Goal: Task Accomplishment & Management: Complete application form

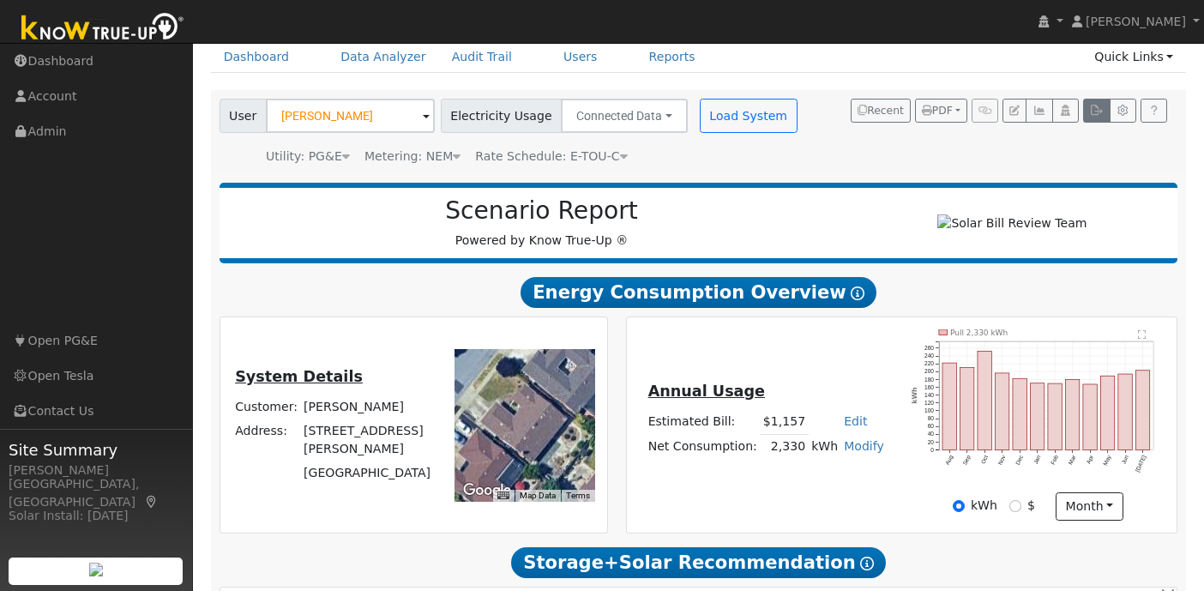
scroll to position [75, 0]
click at [1098, 107] on icon "button" at bounding box center [1096, 110] width 13 height 10
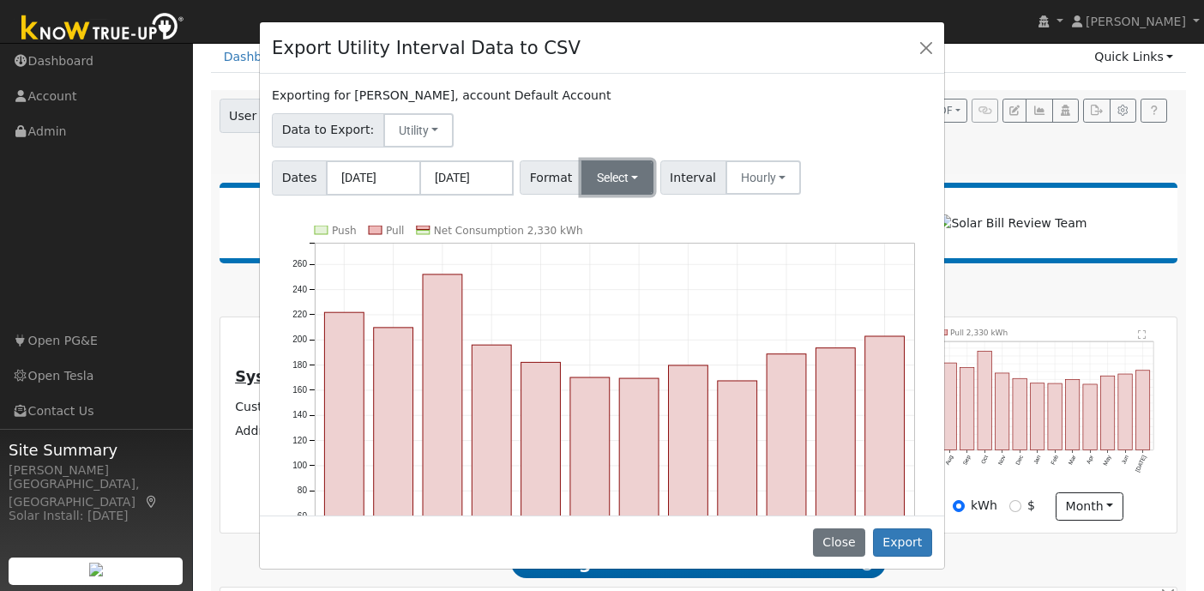
click at [635, 179] on button "Select" at bounding box center [617, 177] width 73 height 34
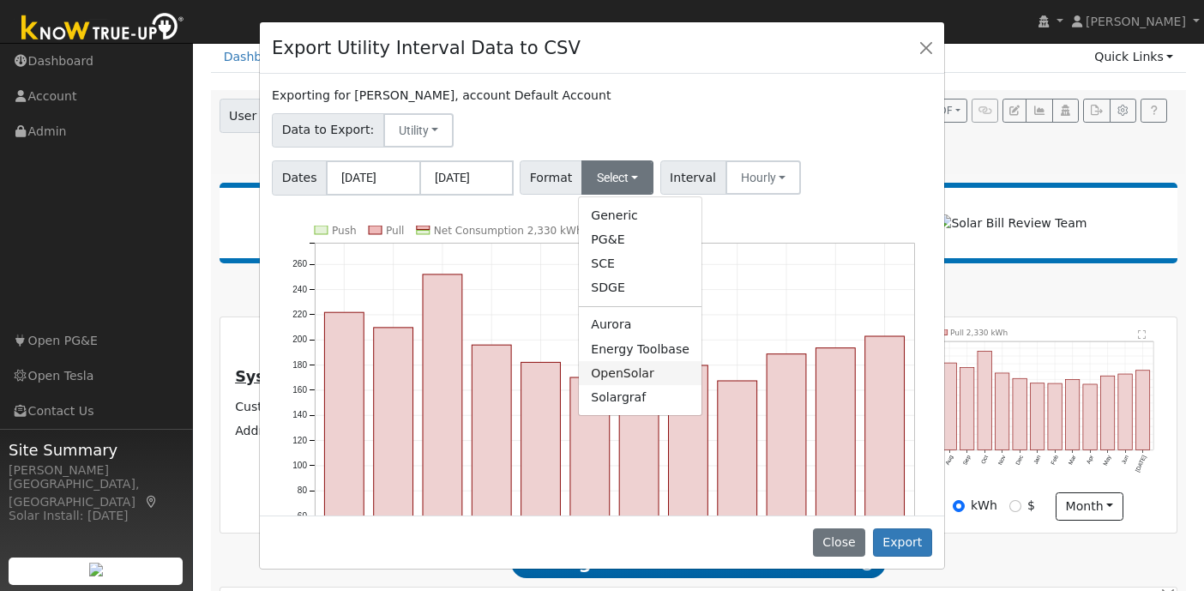
click at [658, 381] on link "OpenSolar" at bounding box center [640, 373] width 123 height 24
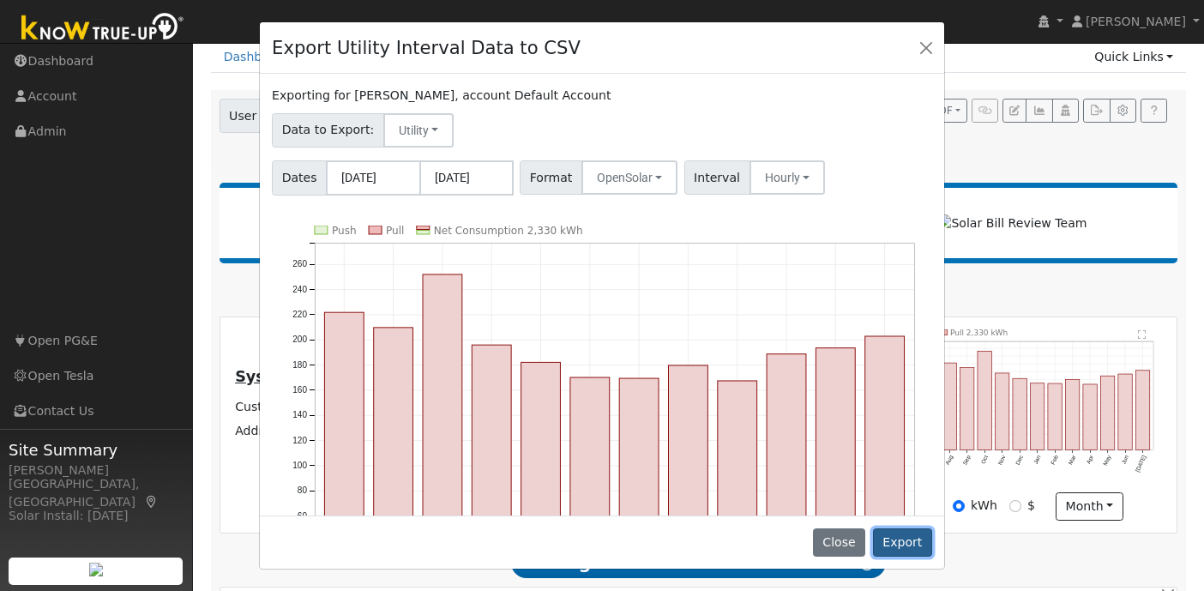
click at [908, 544] on button "Export" at bounding box center [902, 542] width 59 height 29
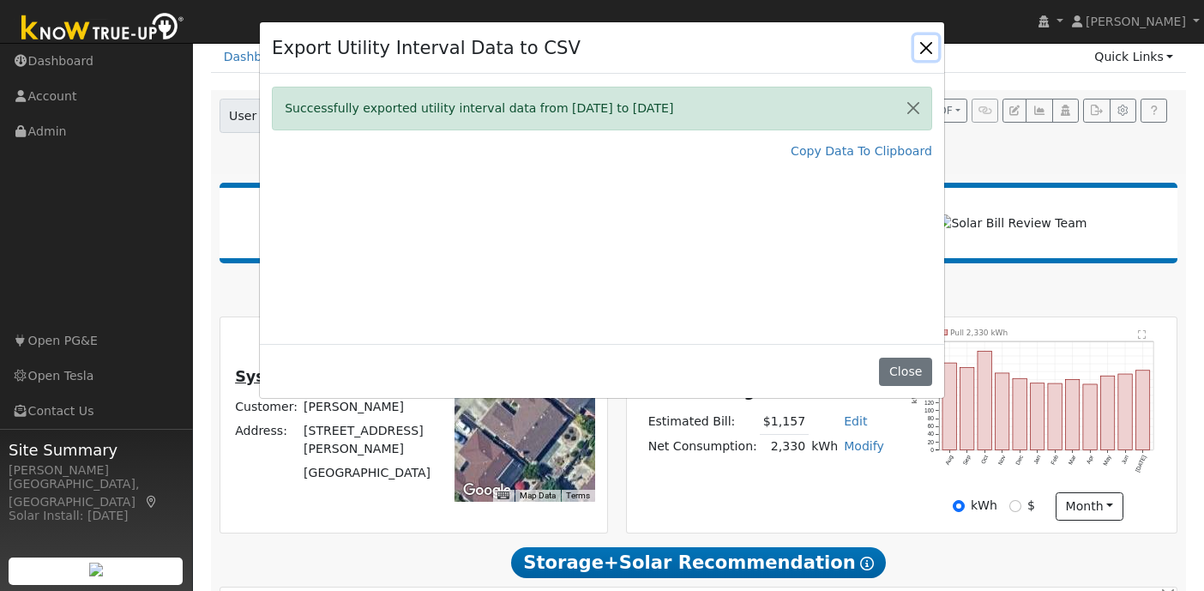
click at [929, 51] on button "Close" at bounding box center [926, 47] width 24 height 24
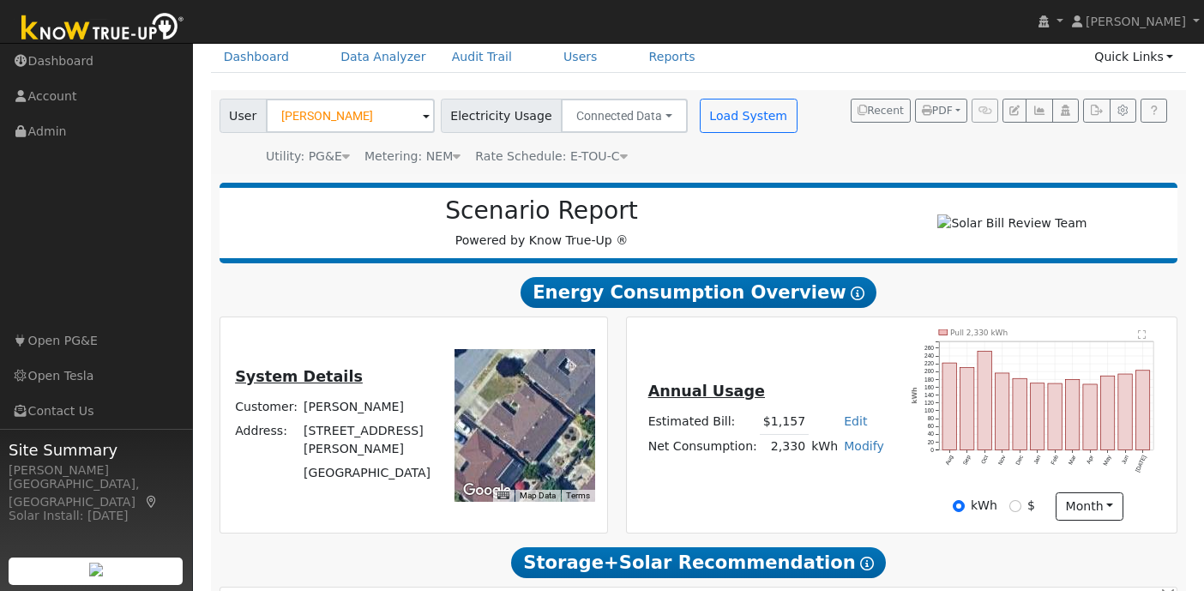
scroll to position [0, 0]
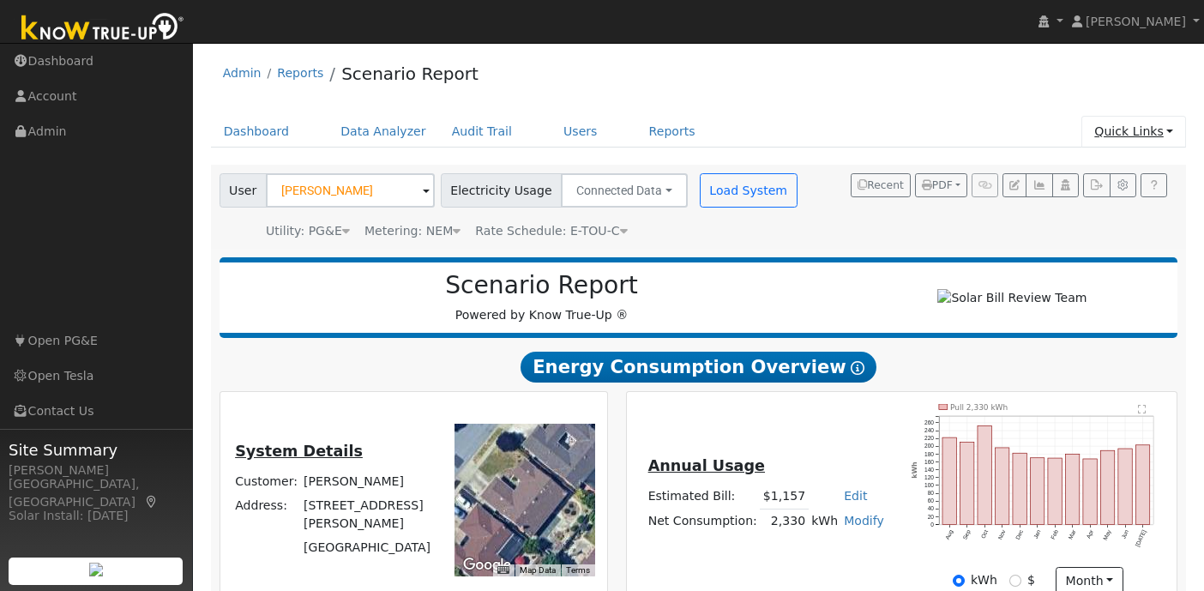
click at [1170, 134] on link "Quick Links" at bounding box center [1133, 132] width 105 height 32
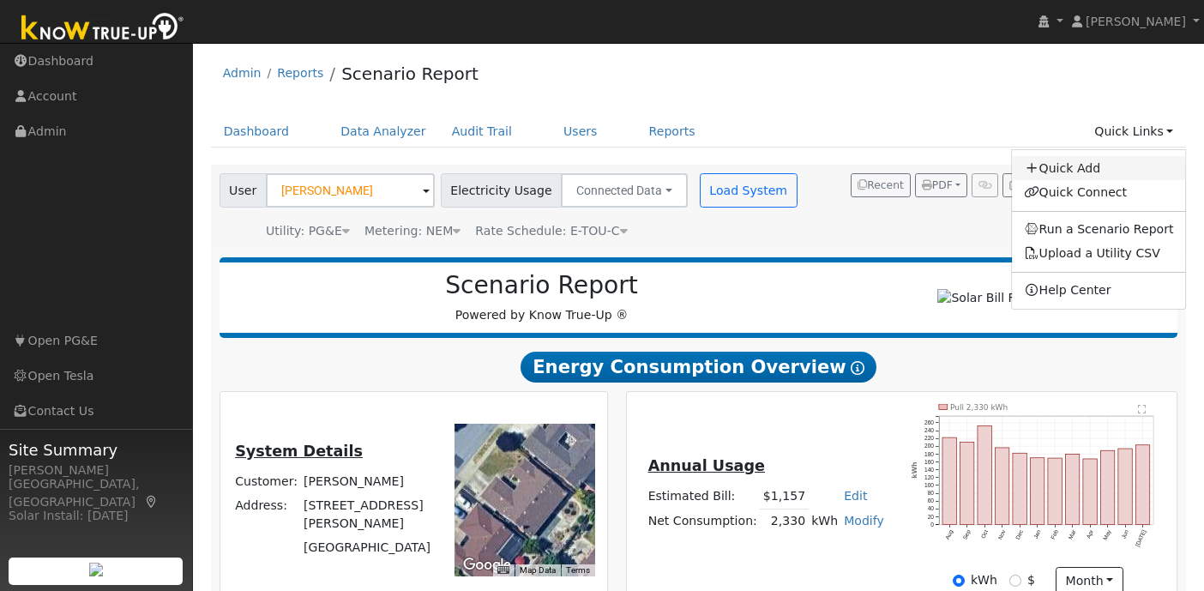
click at [1091, 171] on link "Quick Add" at bounding box center [1099, 168] width 174 height 24
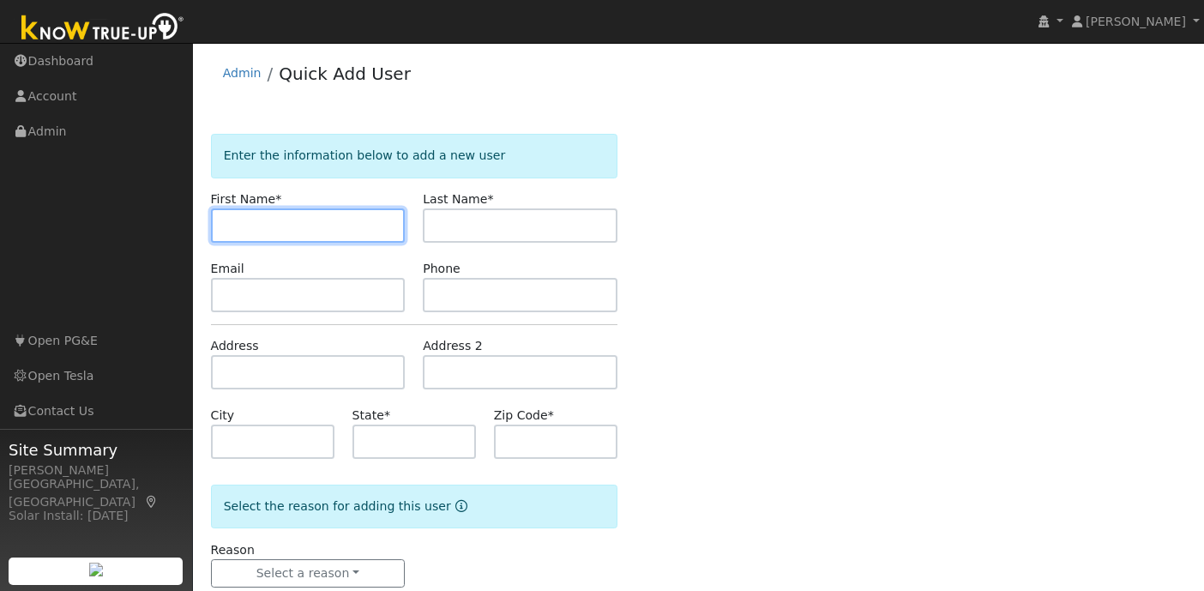
paste input "Ananya"
type input "Ananya"
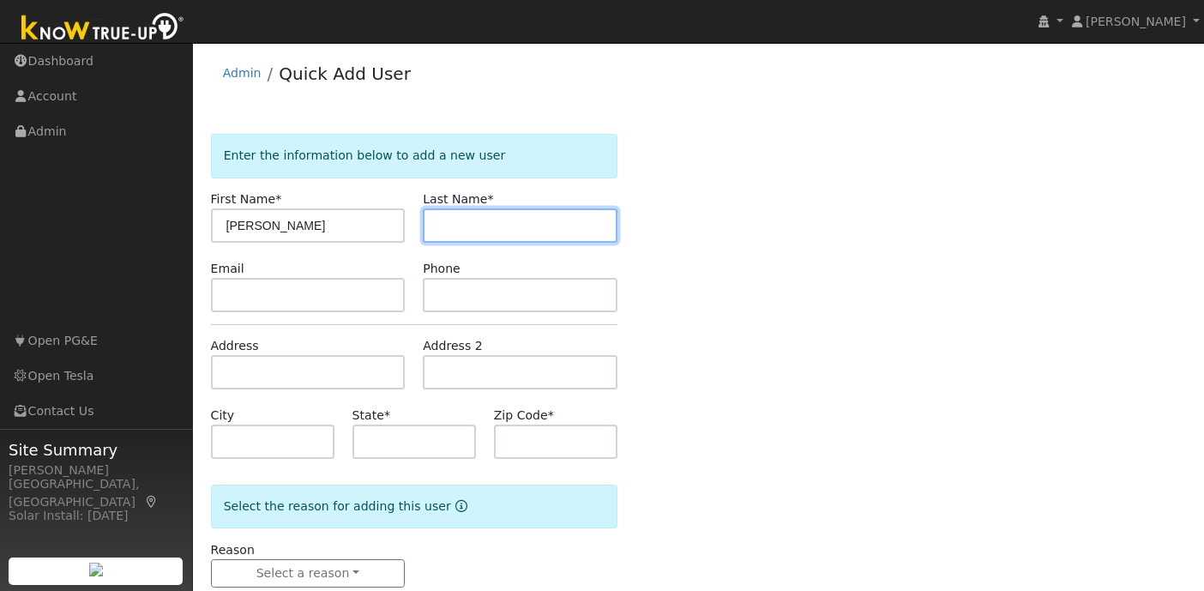
click at [496, 226] on input "text" at bounding box center [520, 225] width 195 height 34
paste input "Anurag"
type input "Anurag"
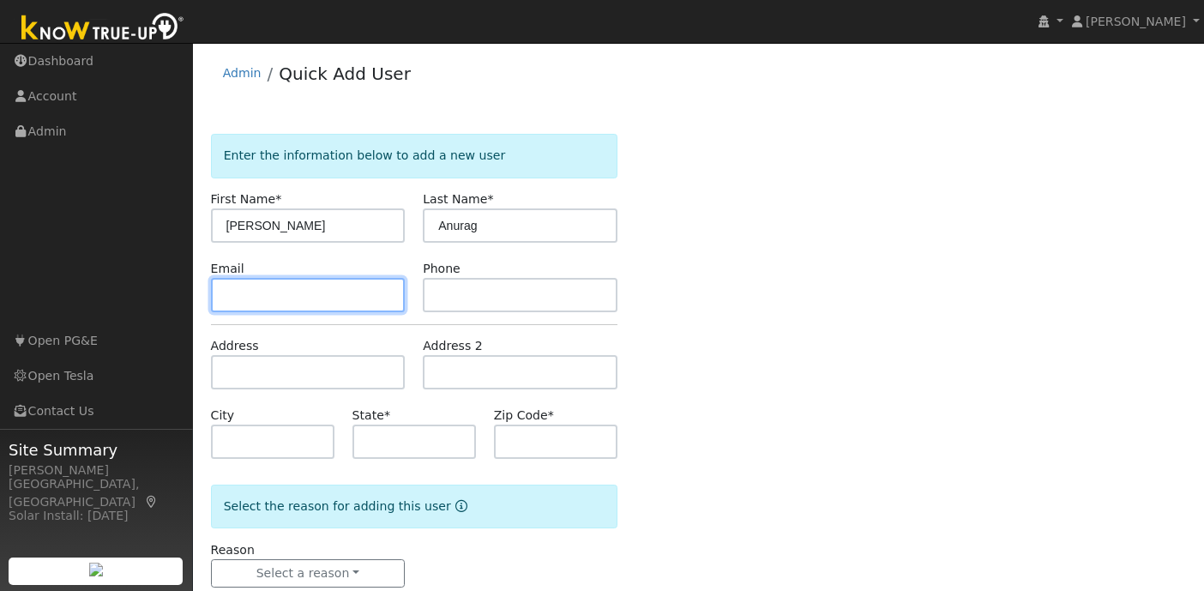
click at [321, 299] on input "text" at bounding box center [308, 295] width 195 height 34
paste input "anurag.ananya@gmail.com"
type input "anurag.ananya@gmail.com"
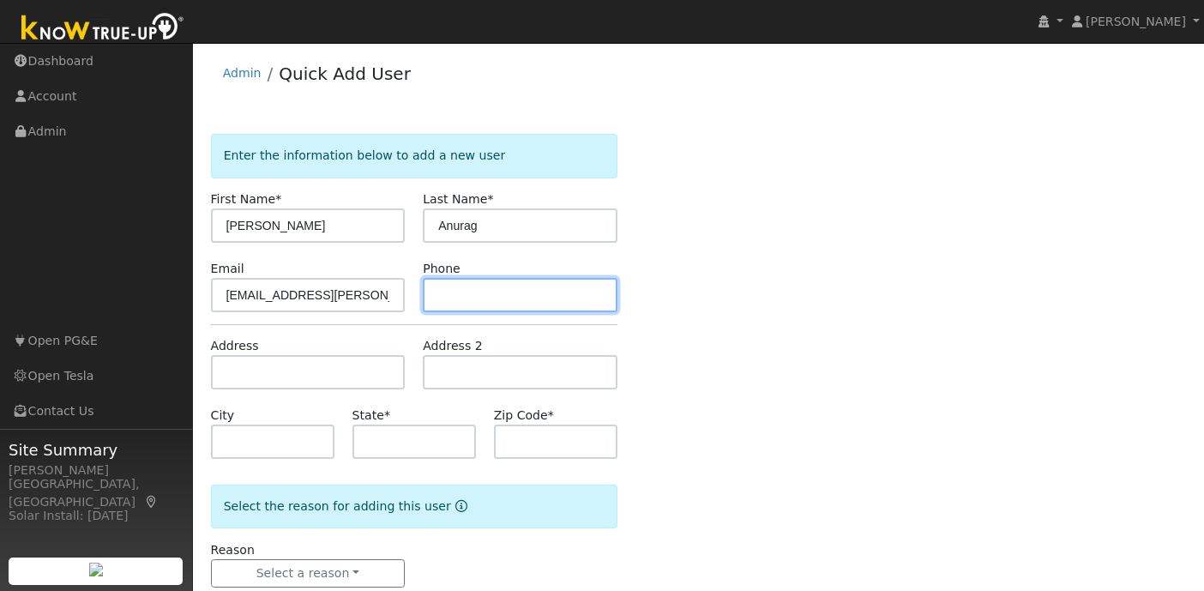
click at [500, 294] on input "text" at bounding box center [520, 295] width 195 height 34
paste input "(781) 392-5500"
type input "(781) 392-5500"
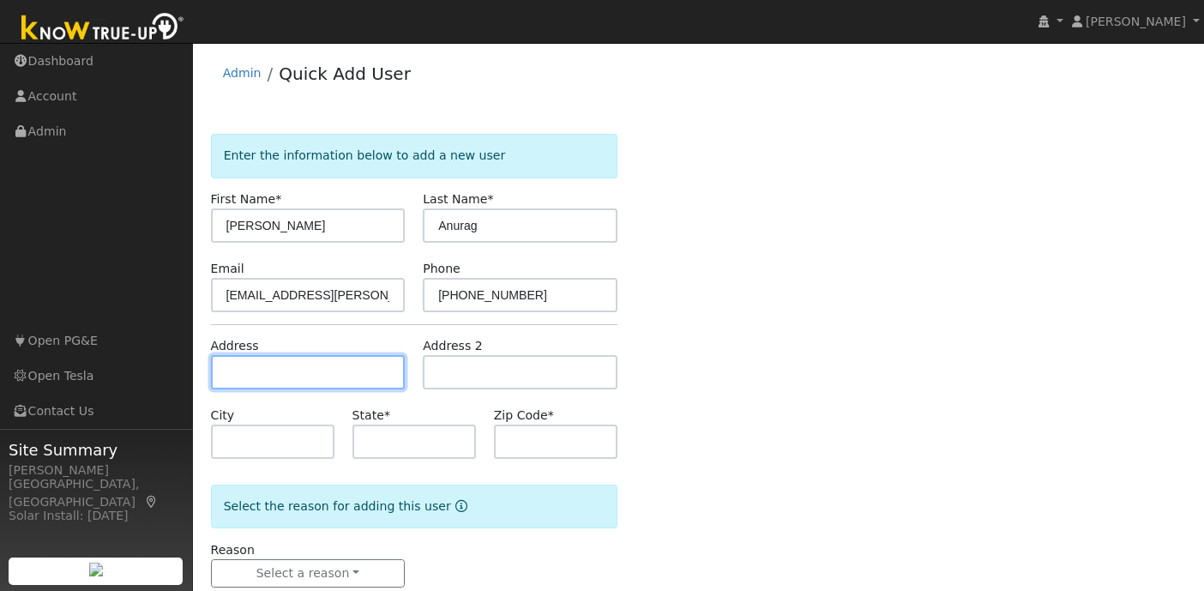
click at [238, 370] on input "text" at bounding box center [308, 372] width 195 height 34
paste input "7461 Highland Oaks Dr. Pleasanton, CA 94588"
type input "7461 Highland Oaks Drive"
type input "Pleasanton"
type input "CA"
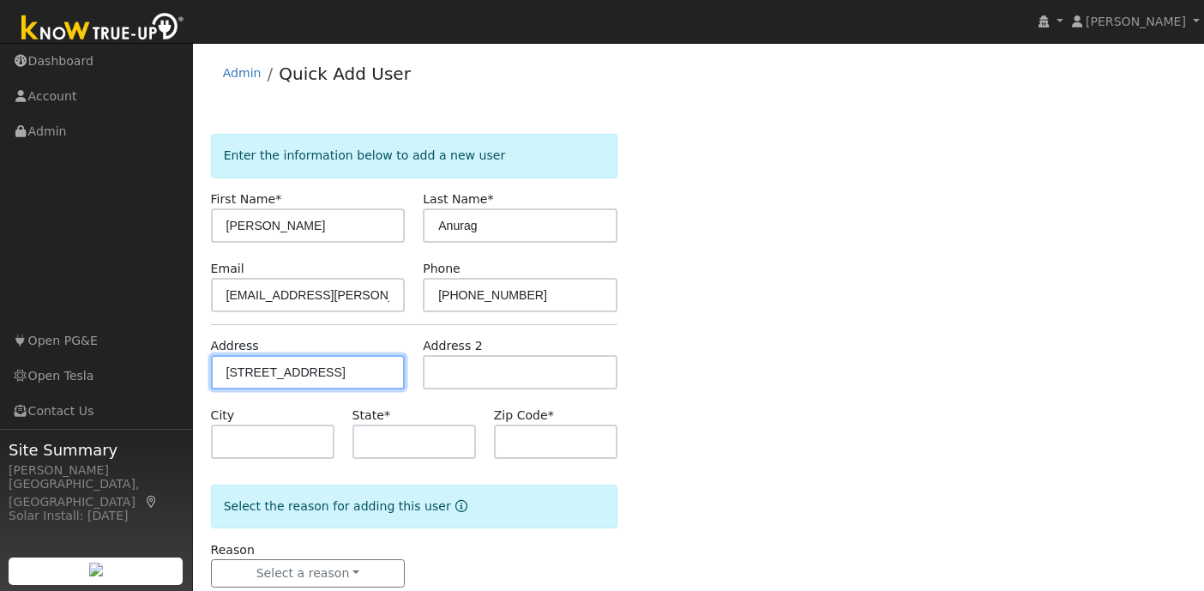
type input "94588"
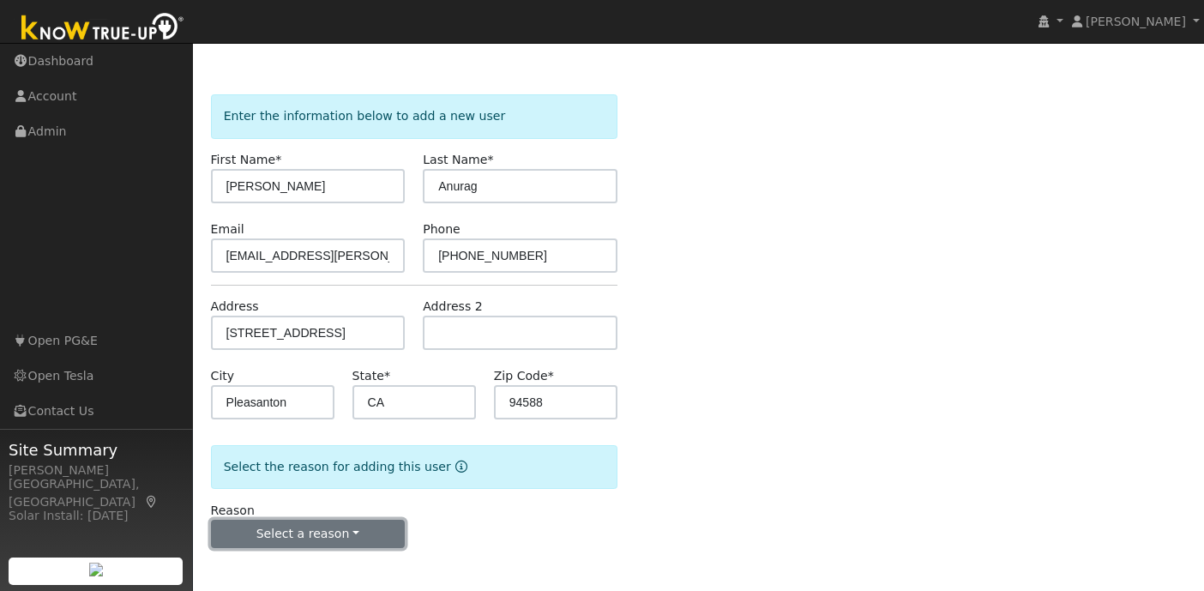
click at [346, 532] on button "Select a reason" at bounding box center [308, 534] width 195 height 29
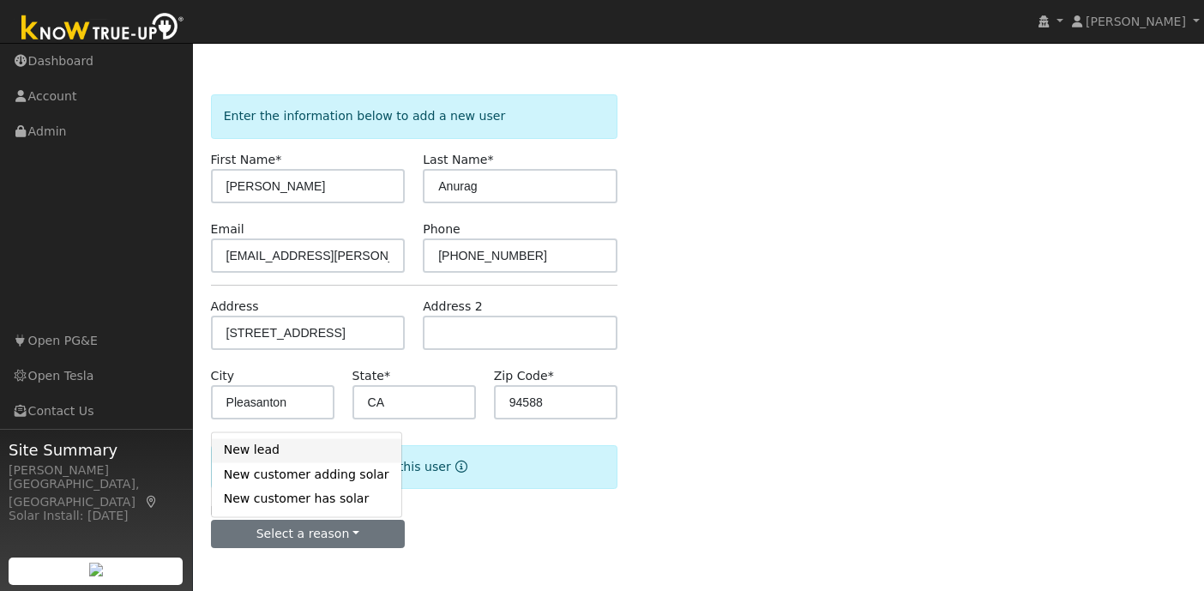
click at [312, 442] on link "New lead" at bounding box center [306, 450] width 189 height 24
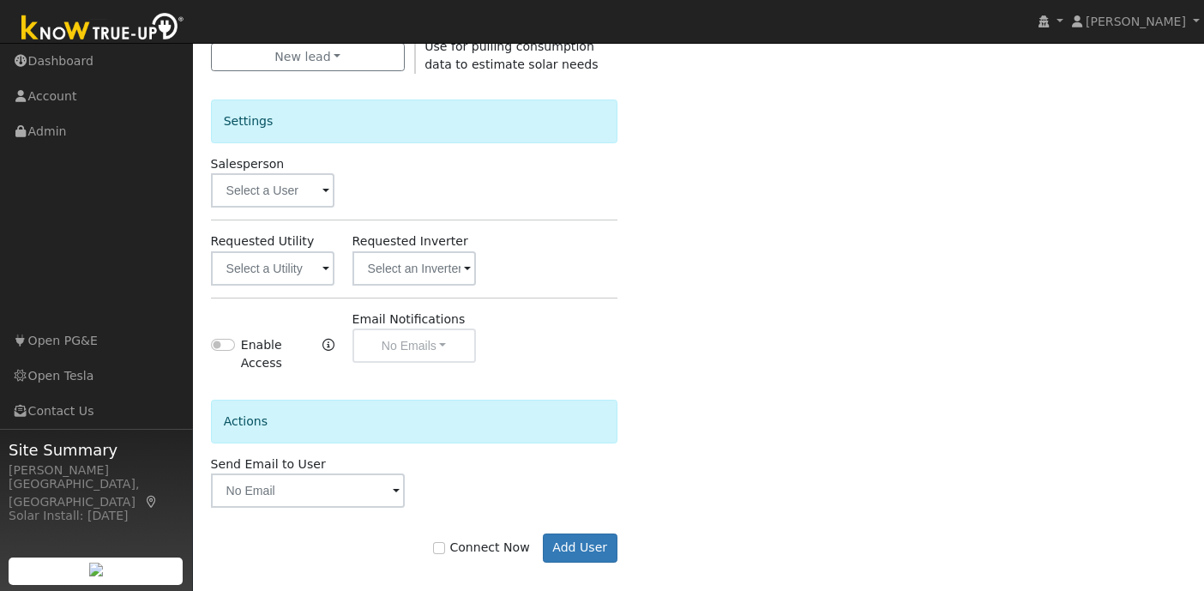
scroll to position [531, 0]
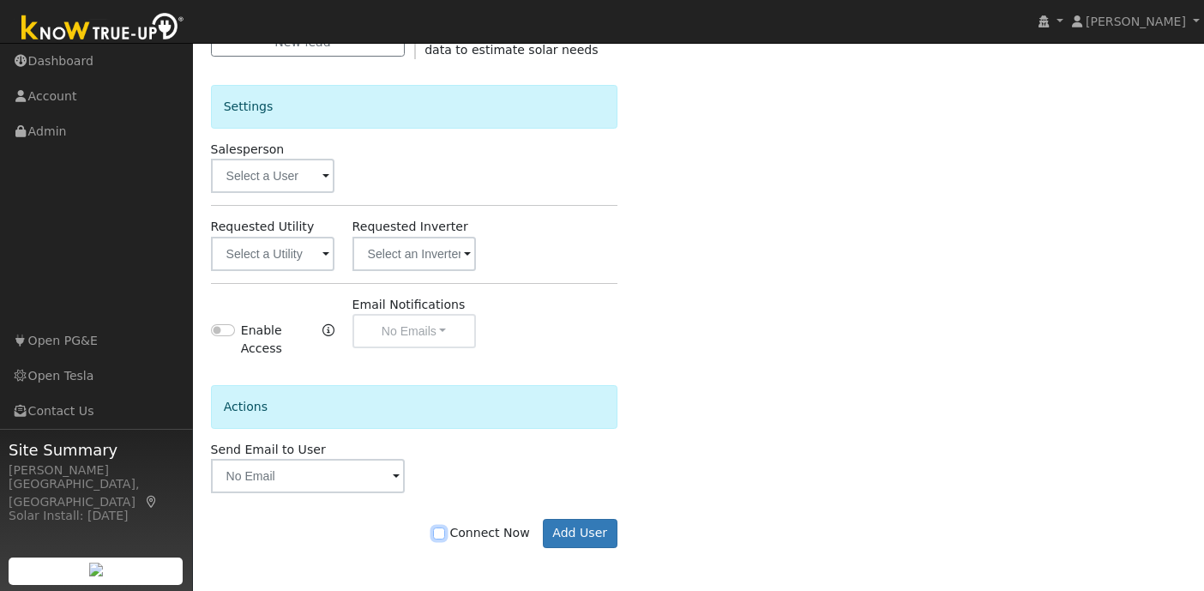
click at [445, 532] on input "Connect Now" at bounding box center [439, 533] width 12 height 12
checkbox input "true"
click at [584, 531] on button "Add User" at bounding box center [580, 533] width 75 height 29
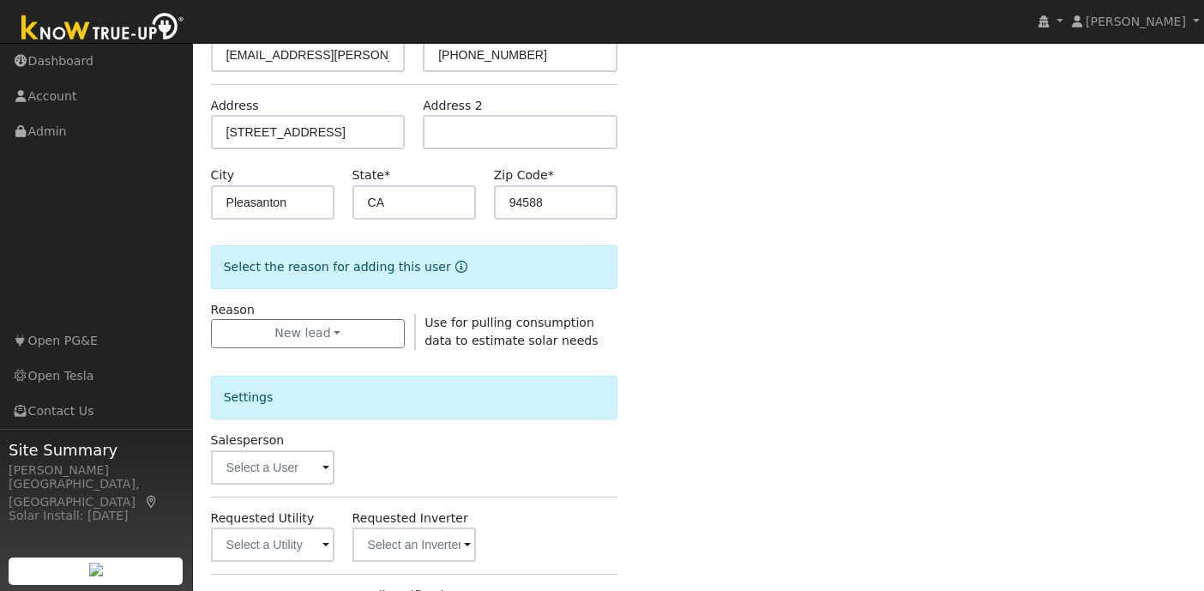
scroll to position [0, 0]
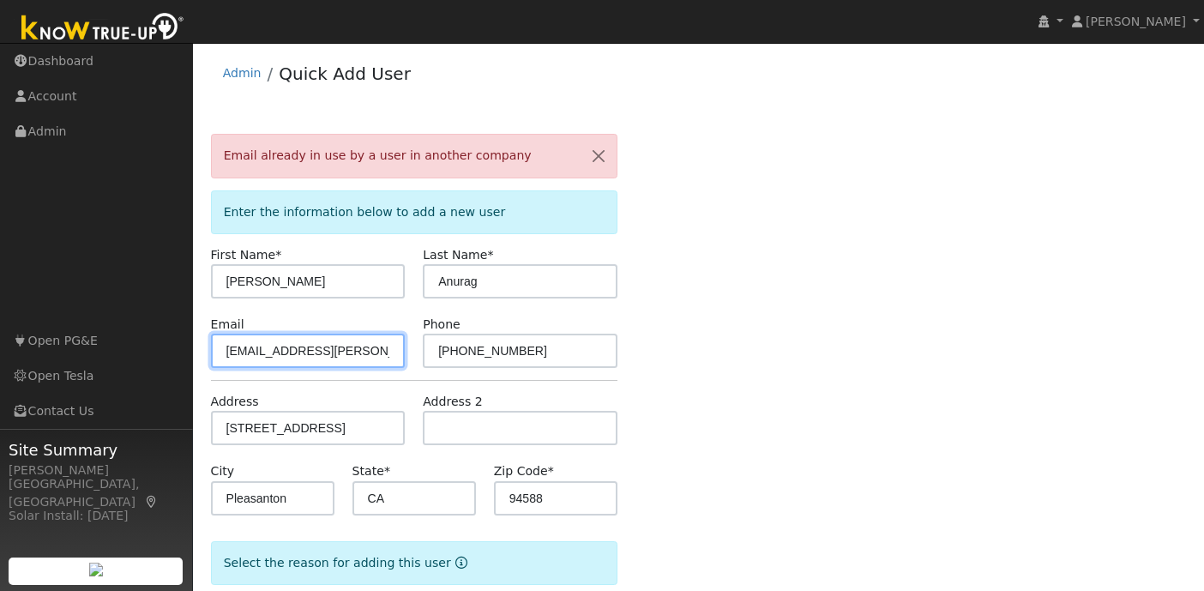
click at [307, 351] on input "anurag.ananya@gmail.com" at bounding box center [308, 351] width 195 height 34
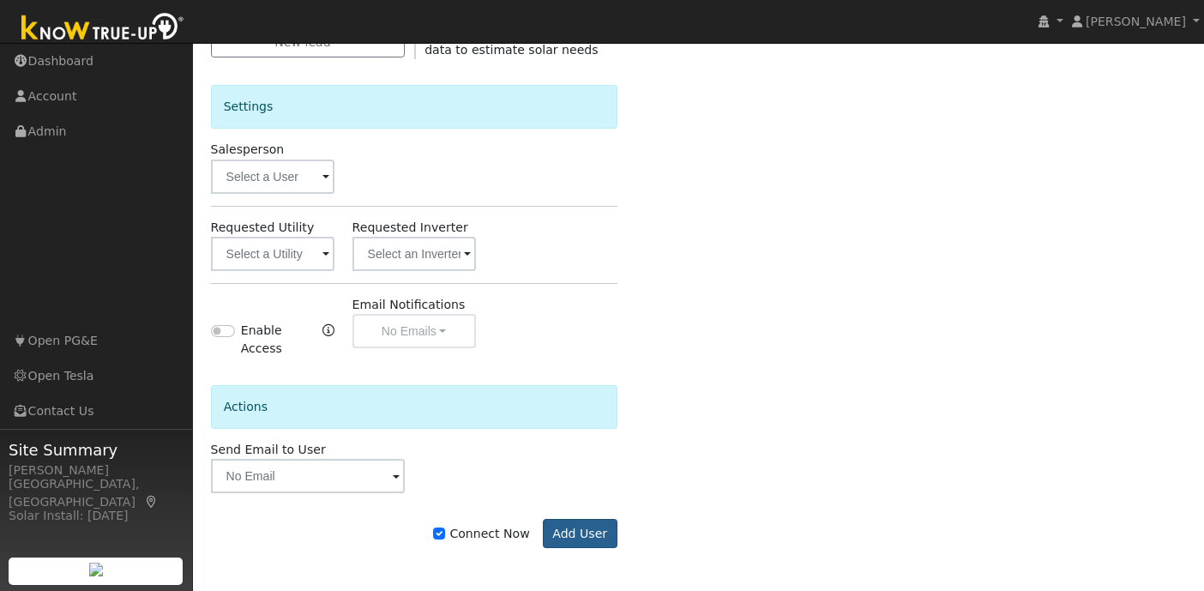
type input "anurag.ananya+sbr@gmail.com"
click at [566, 538] on button "Add User" at bounding box center [580, 533] width 75 height 29
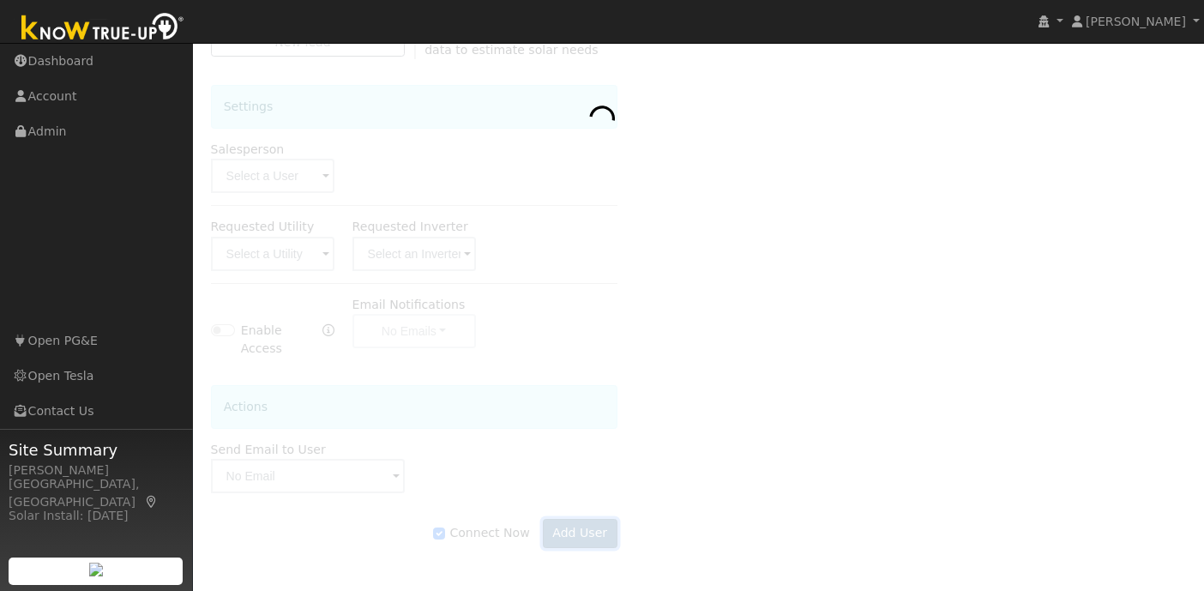
scroll to position [531, 0]
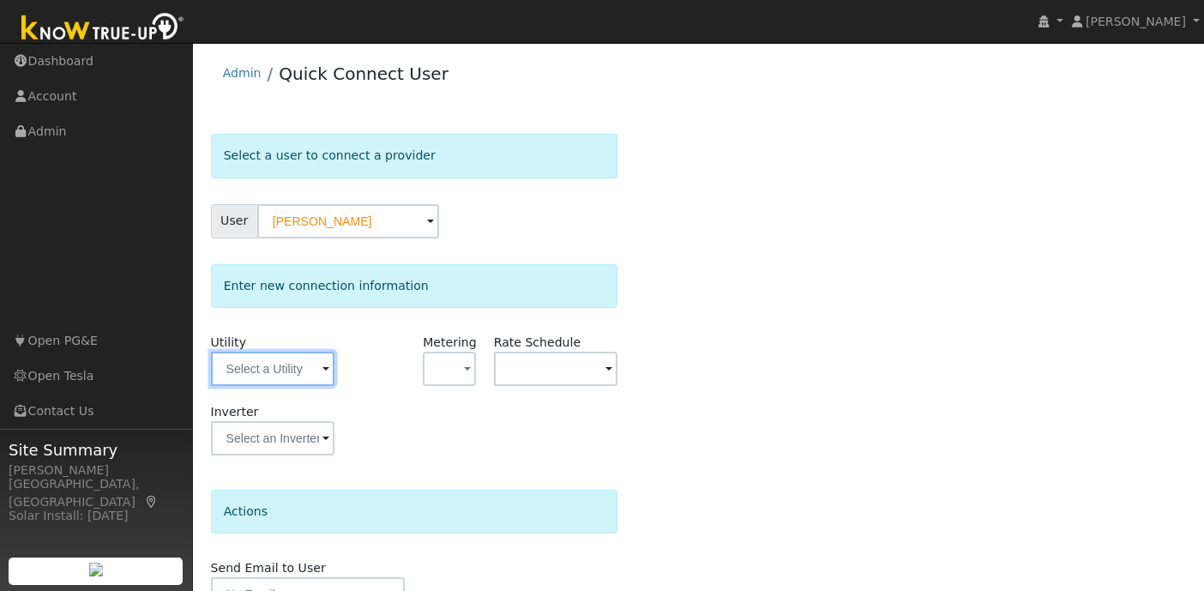
click at [330, 367] on input "text" at bounding box center [272, 369] width 123 height 34
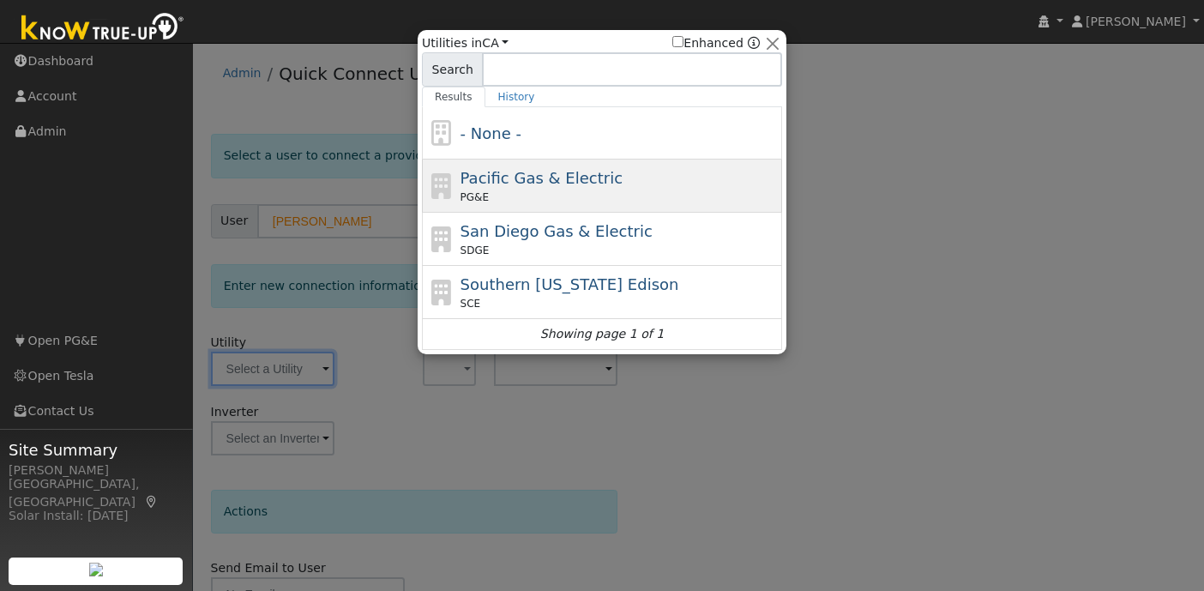
click at [581, 171] on span "Pacific Gas & Electric" at bounding box center [541, 178] width 162 height 18
type input "PG&E"
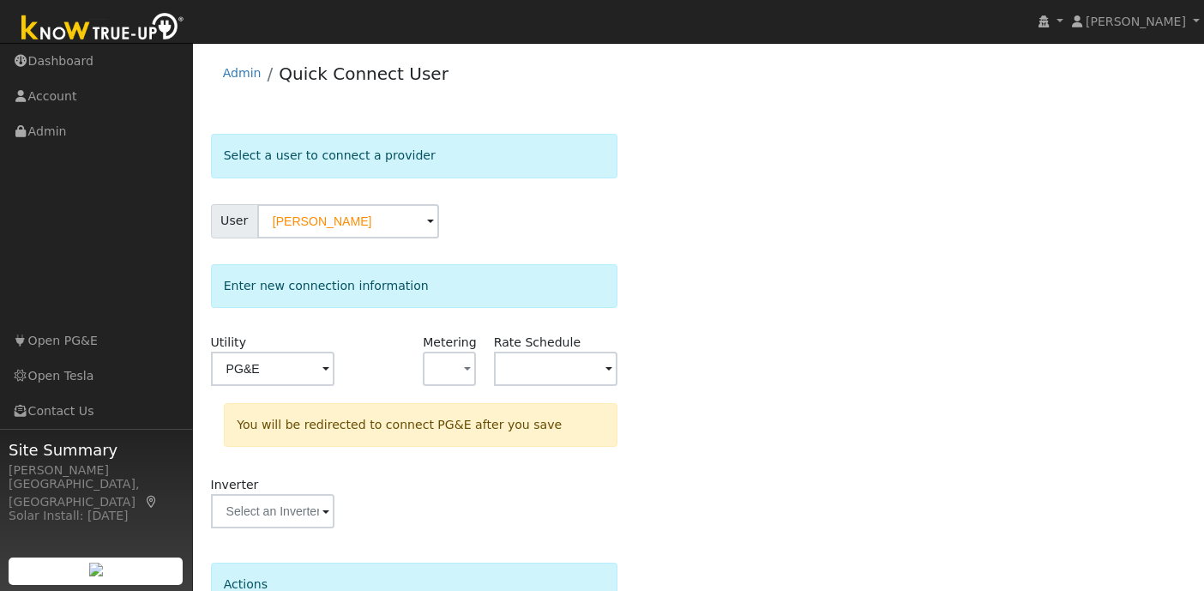
scroll to position [165, 0]
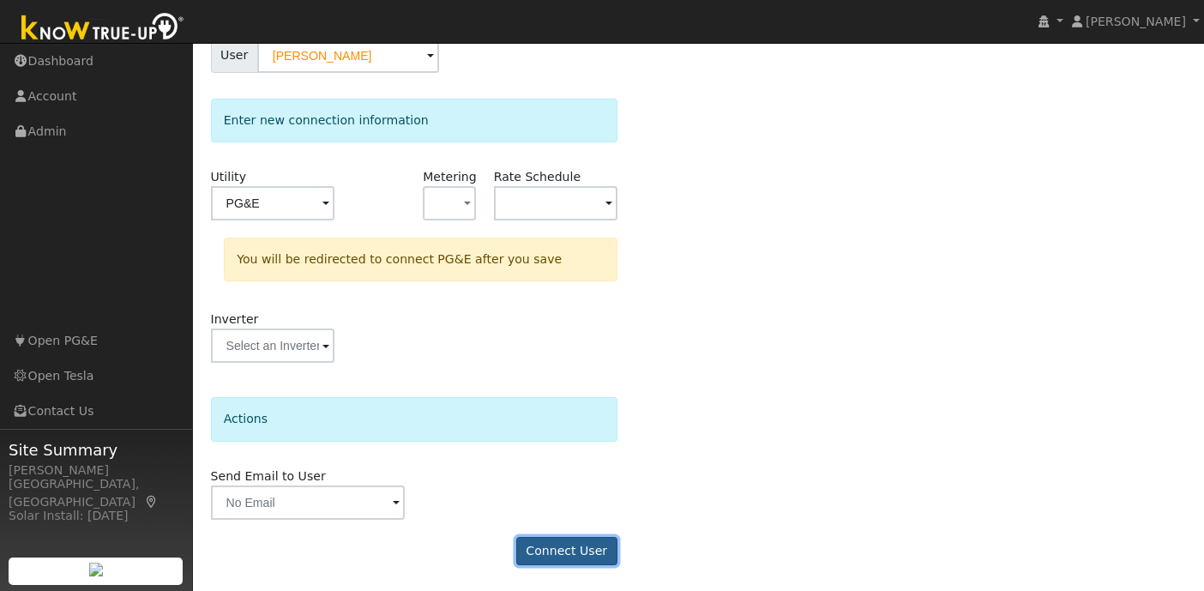
click at [563, 548] on button "Connect User" at bounding box center [566, 551] width 101 height 29
